Goal: Information Seeking & Learning: Learn about a topic

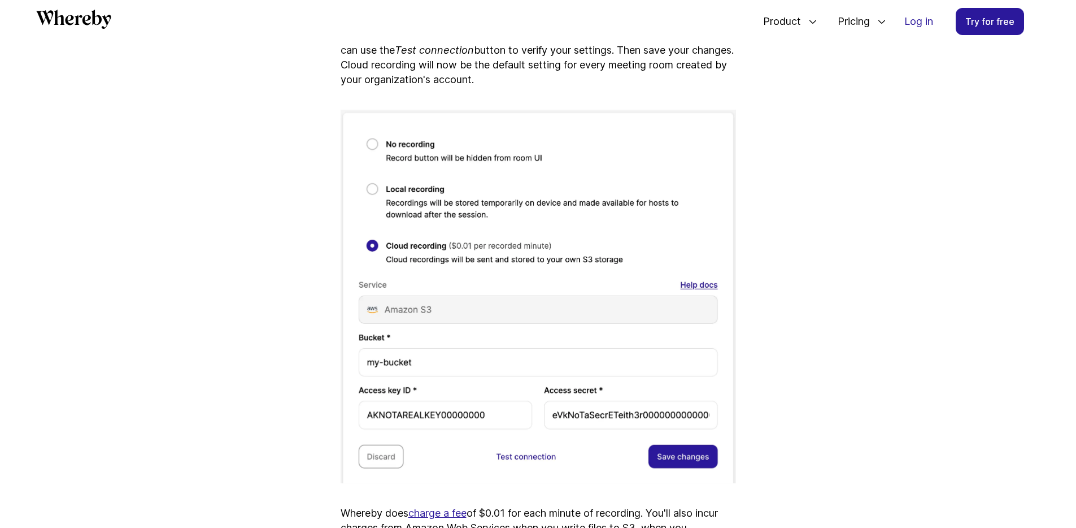
scroll to position [2496, 0]
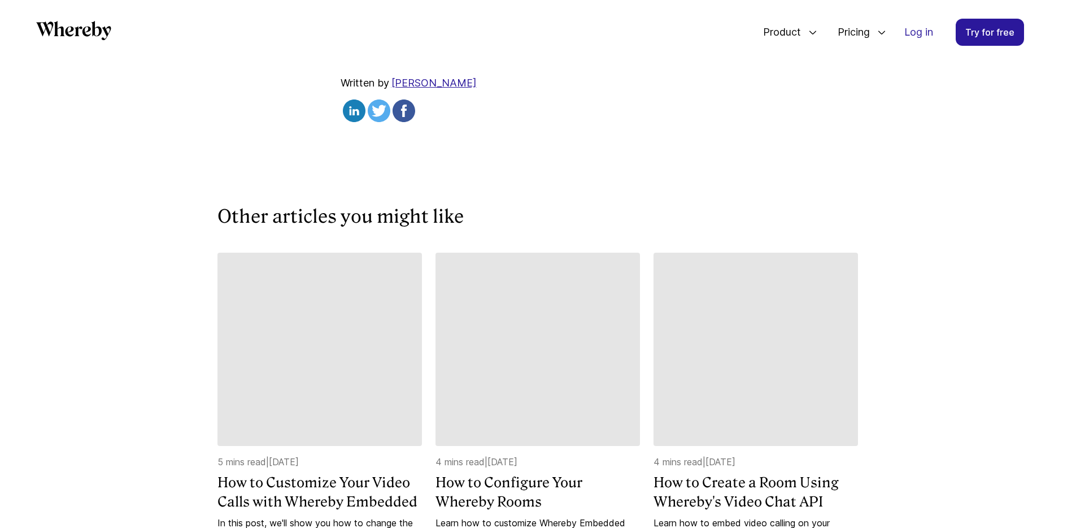
scroll to position [5300, 0]
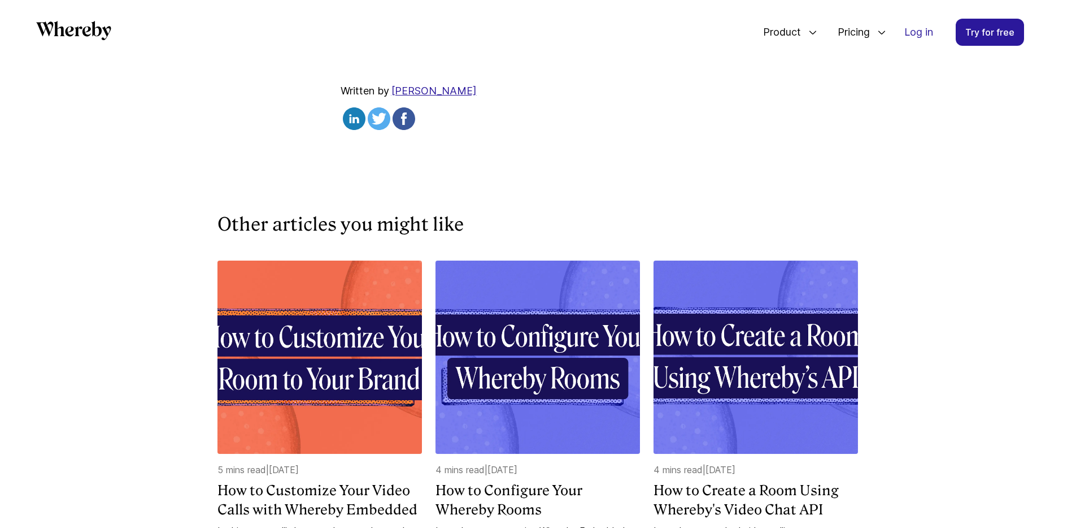
click at [641, 46] on strong "for free. No credit card is required to join, and you get 2,000 participant min…" at bounding box center [532, 11] width 382 height 68
